Goal: Find specific page/section: Find specific page/section

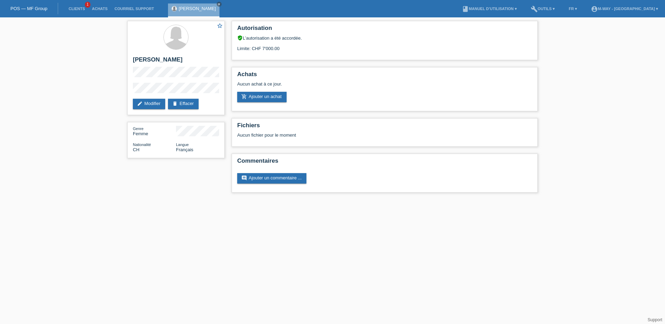
click at [29, 11] on div "POS — MF Group" at bounding box center [29, 8] width 58 height 11
click at [29, 7] on link "POS — MF Group" at bounding box center [28, 8] width 37 height 5
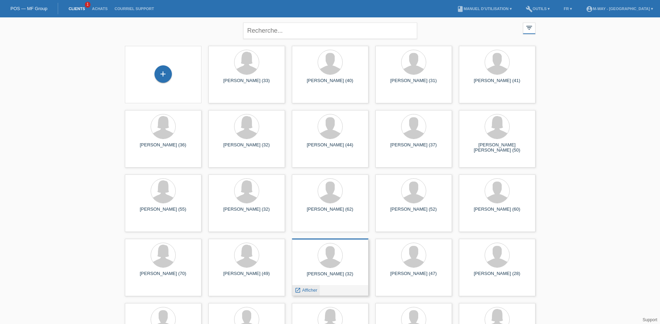
click at [306, 291] on span "Afficher" at bounding box center [309, 290] width 15 height 5
